Goal: Check status: Check status

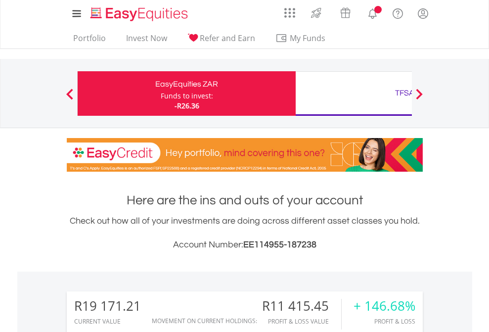
scroll to position [95, 155]
click at [161, 93] on div "Funds to invest:" at bounding box center [187, 96] width 52 height 10
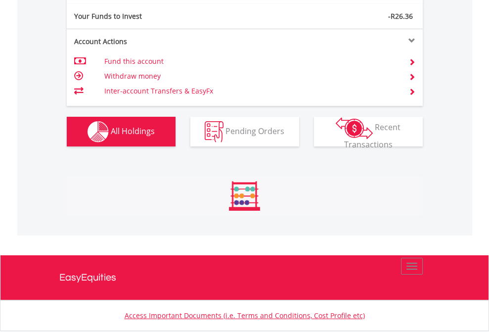
scroll to position [95, 155]
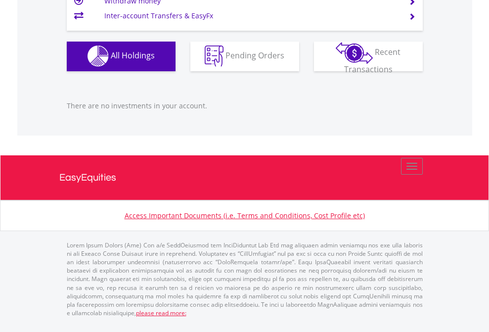
scroll to position [95, 155]
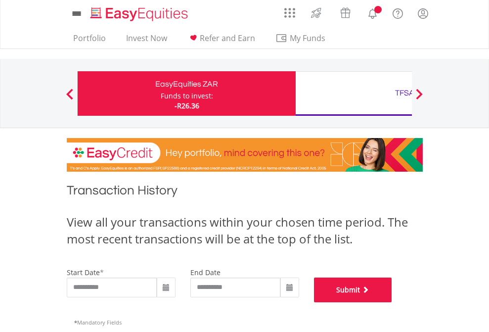
click at [392, 302] on button "Submit" at bounding box center [353, 289] width 78 height 25
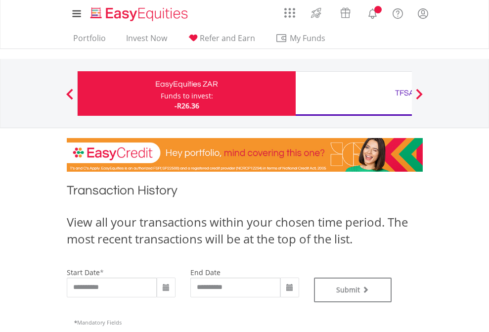
click at [353, 93] on div "TFSA" at bounding box center [404, 93] width 206 height 14
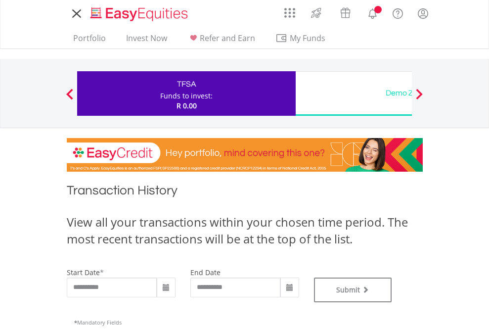
type input "**********"
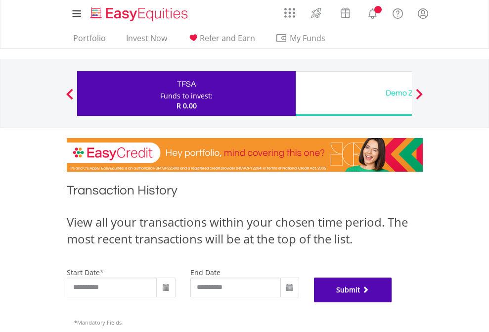
click at [392, 302] on button "Submit" at bounding box center [353, 289] width 78 height 25
